Goal: Transaction & Acquisition: Purchase product/service

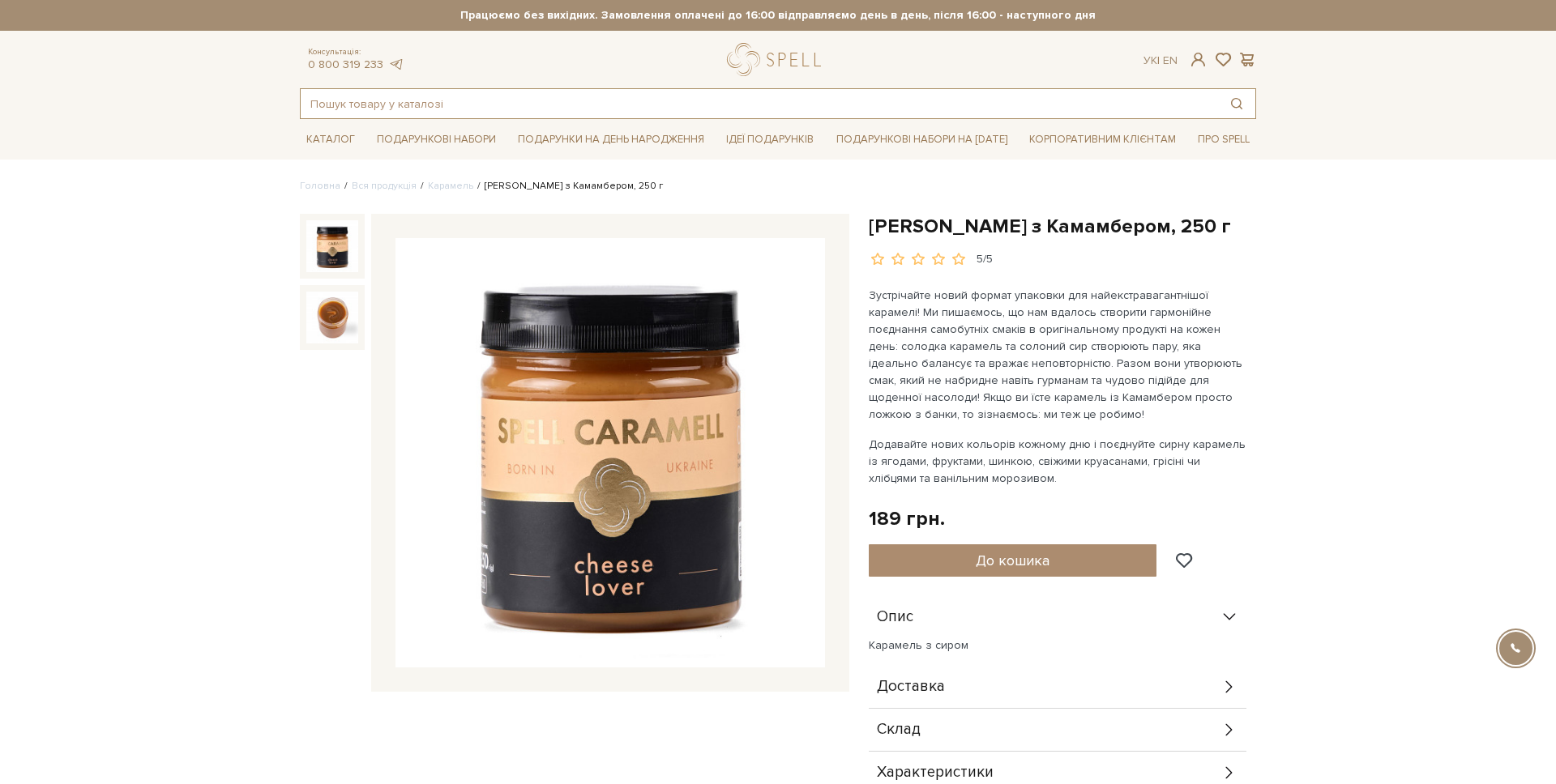
click at [375, 93] on input "text" at bounding box center [759, 104] width 917 height 29
paste input "Подарунок Теплі спалахи - Колекція Для Неї"
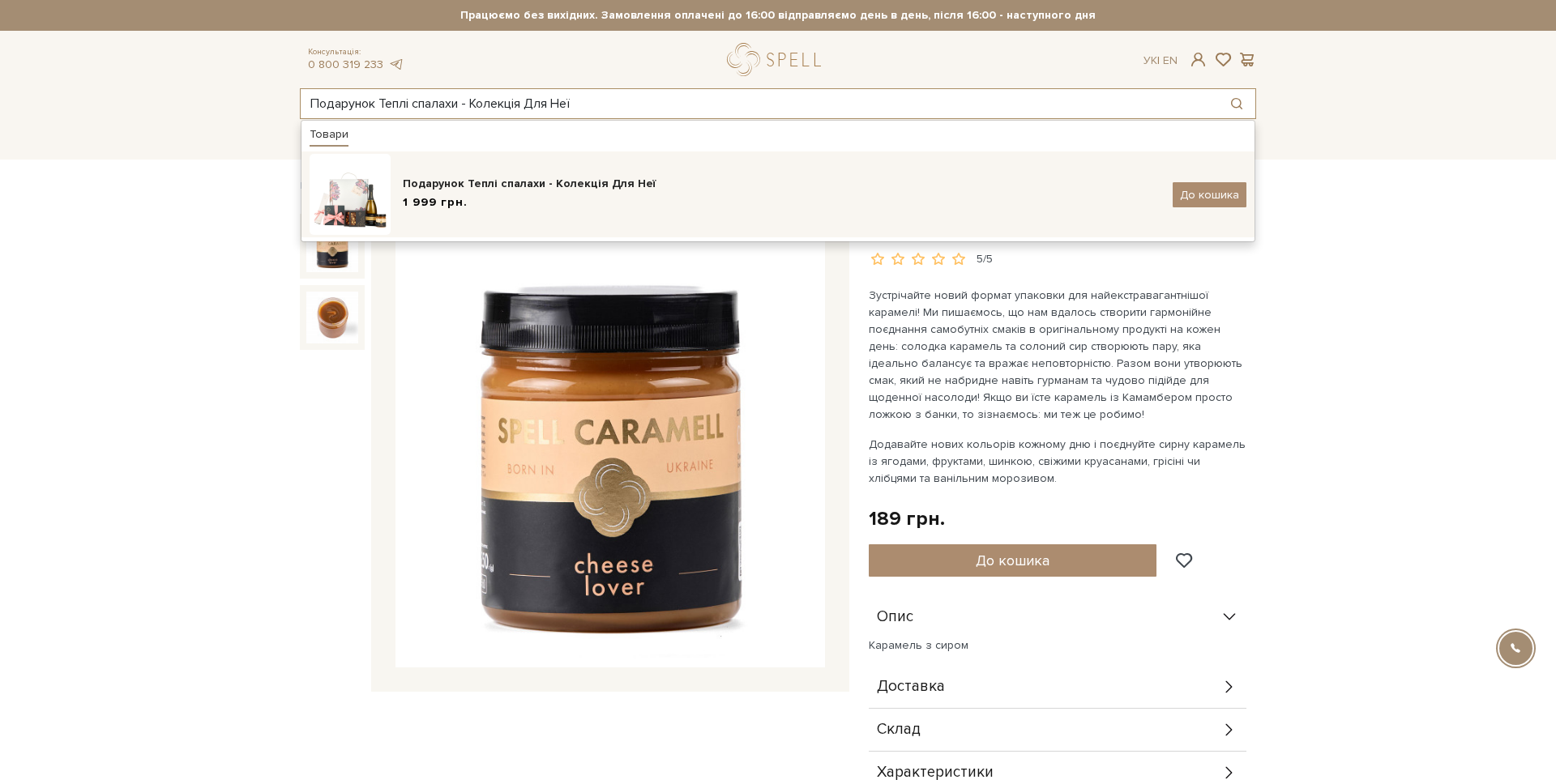
type input "Подарунок Теплі спалахи - Колекція Для Неї"
click at [377, 189] on img at bounding box center [350, 195] width 81 height 81
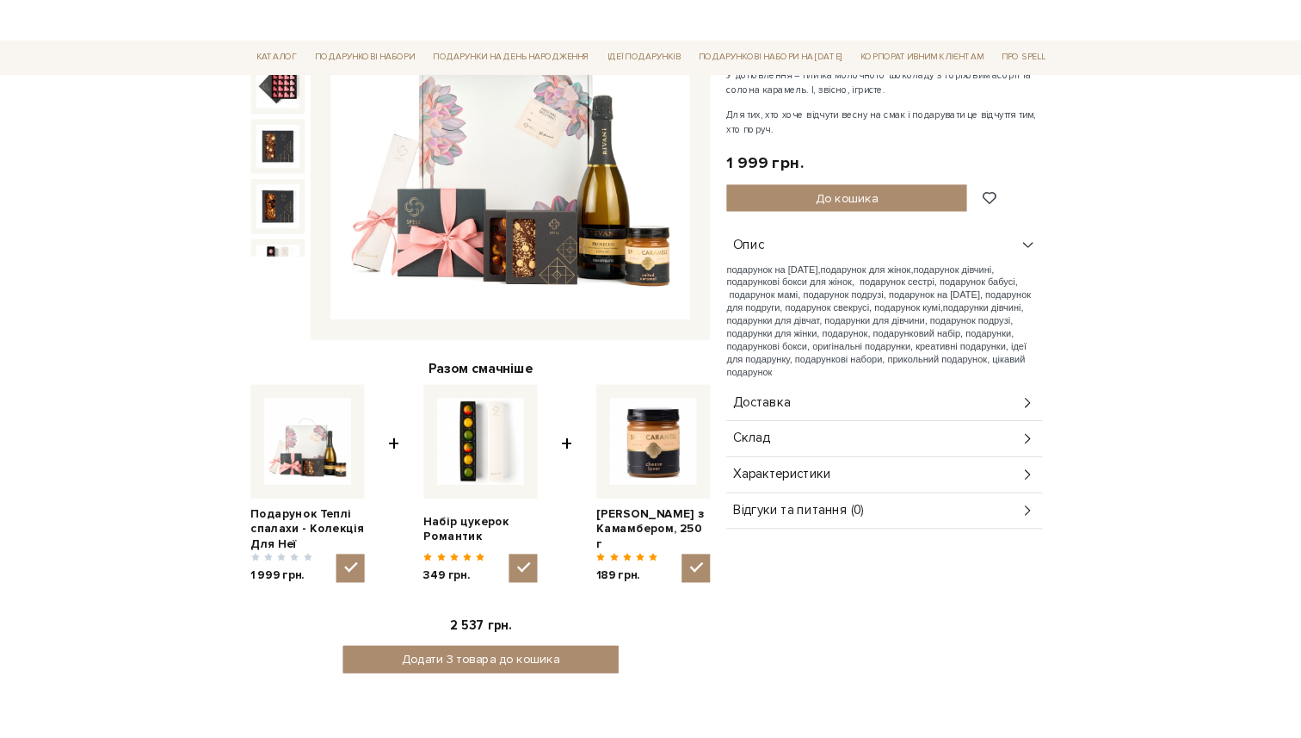
scroll to position [402, 0]
